Goal: Information Seeking & Learning: Learn about a topic

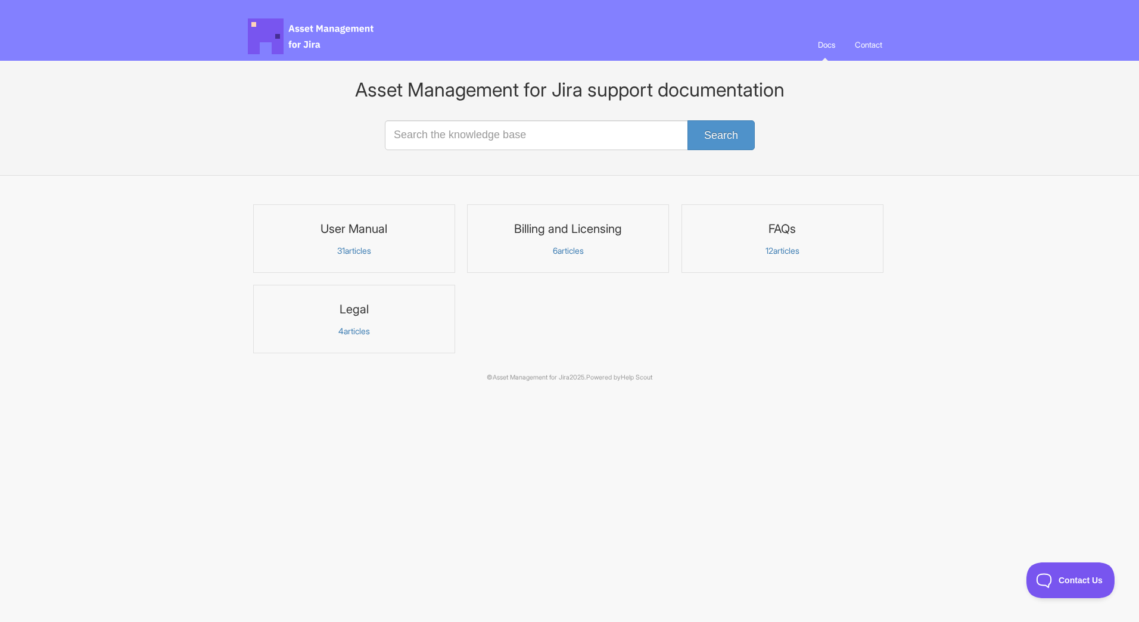
click at [789, 234] on h3 "FAQs" at bounding box center [782, 228] width 186 height 15
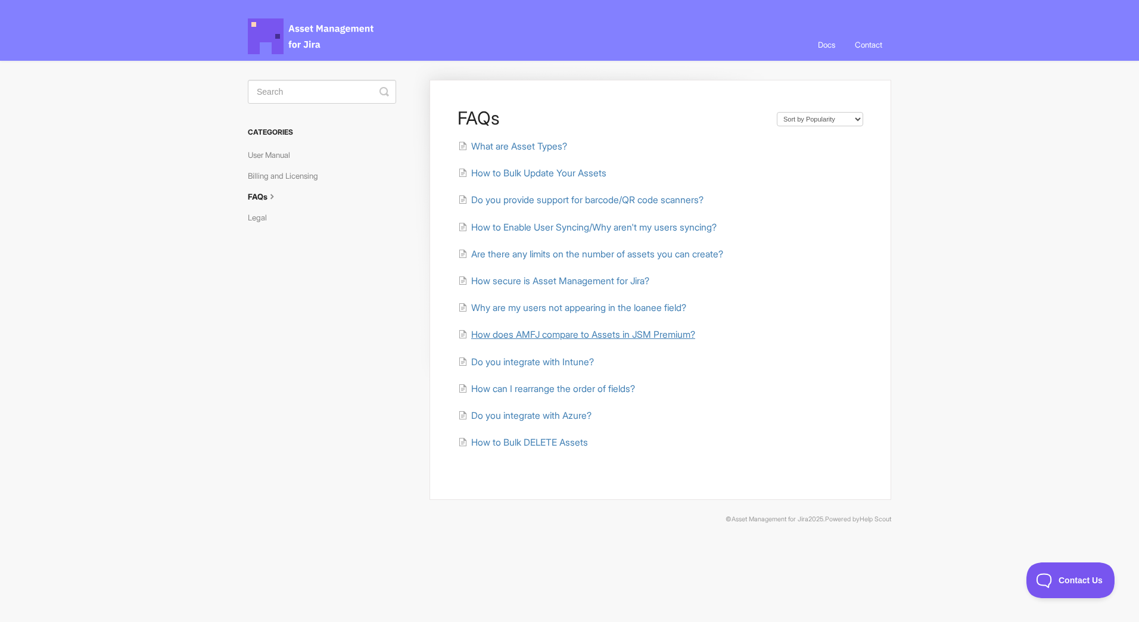
click at [567, 332] on span "How does AMFJ compare to Assets in JSM Premium?" at bounding box center [583, 334] width 224 height 11
click at [525, 364] on span "Do you integrate with Intune?" at bounding box center [532, 361] width 123 height 11
click at [544, 416] on span "Do you integrate with Azure?" at bounding box center [531, 415] width 120 height 11
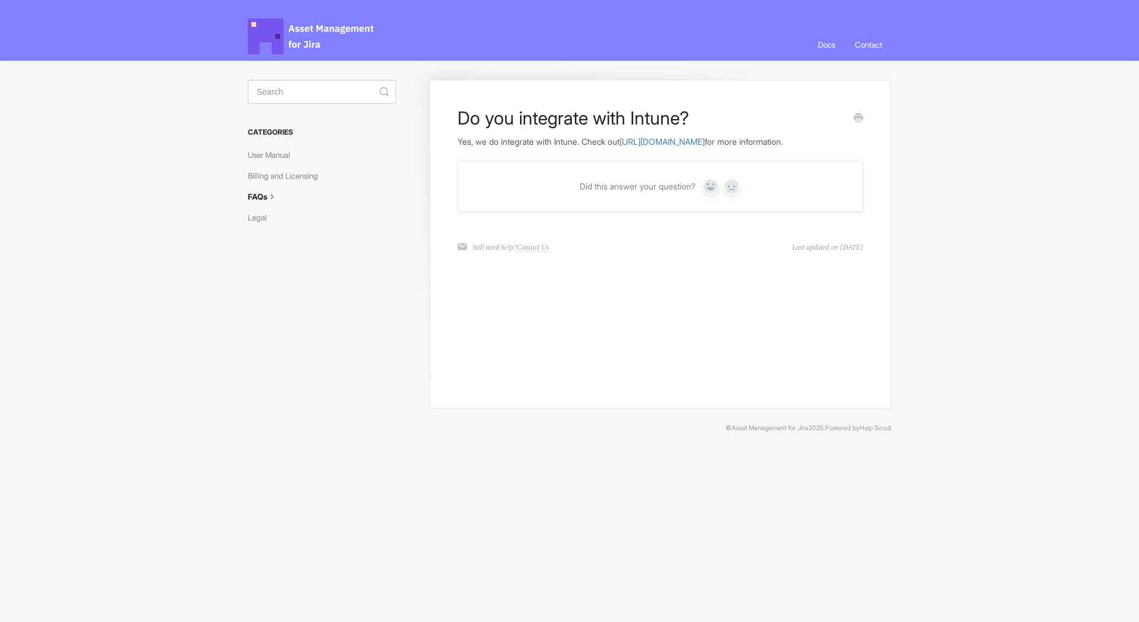
click at [534, 363] on div "Do you integrate with Intune? Yes, we do integrate with Intune. Check out https…" at bounding box center [660, 244] width 462 height 329
